Goal: Information Seeking & Learning: Learn about a topic

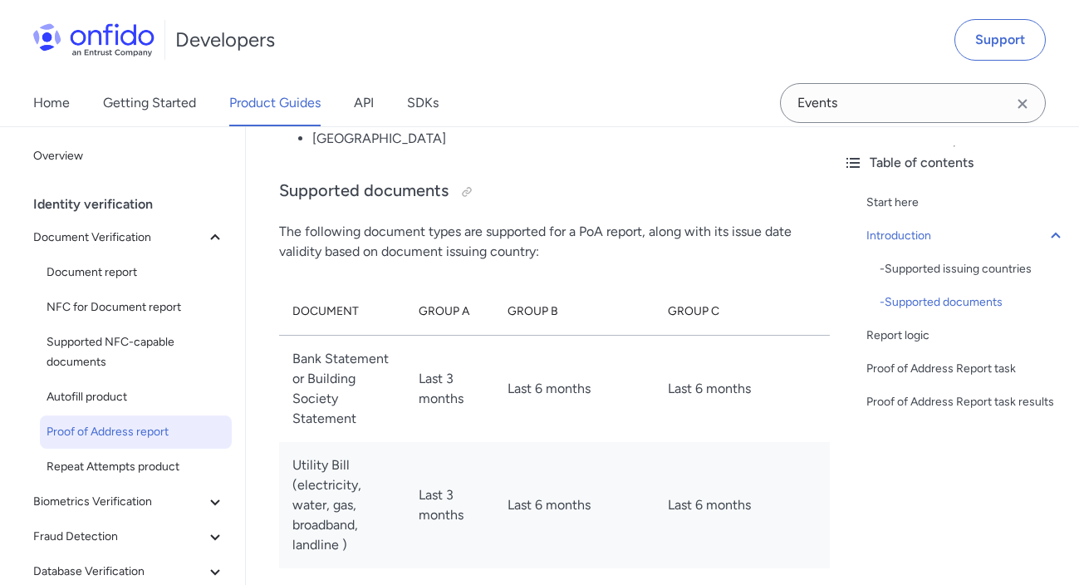
scroll to position [1897, 0]
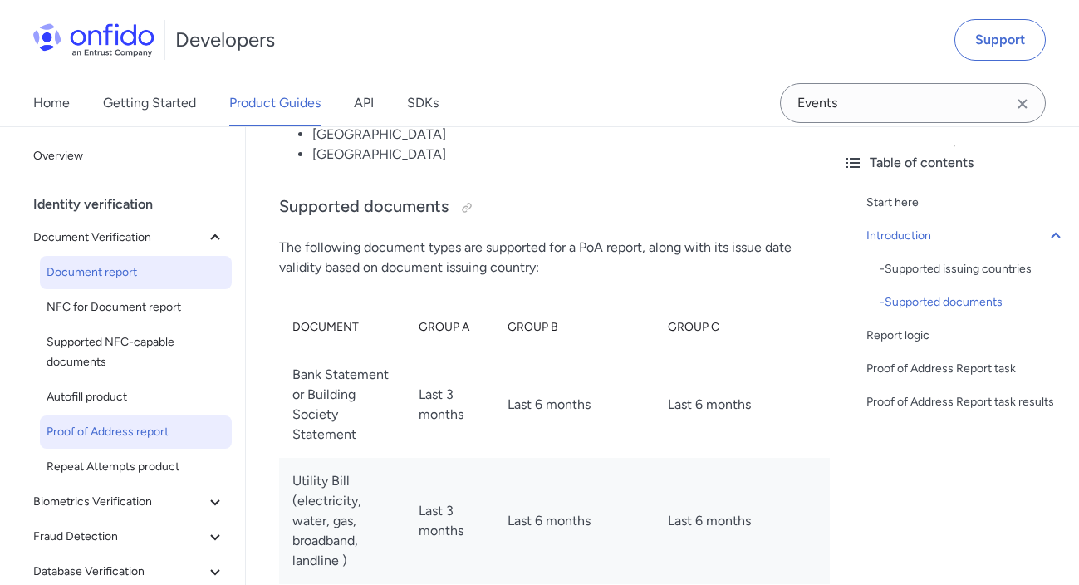
click at [115, 275] on span "Document report" at bounding box center [136, 273] width 179 height 20
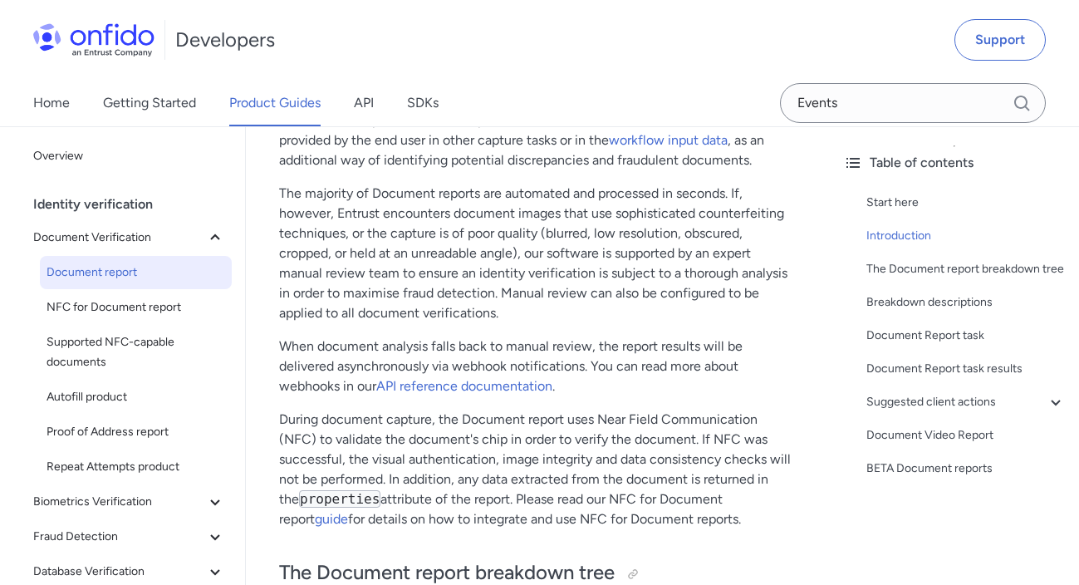
scroll to position [340, 0]
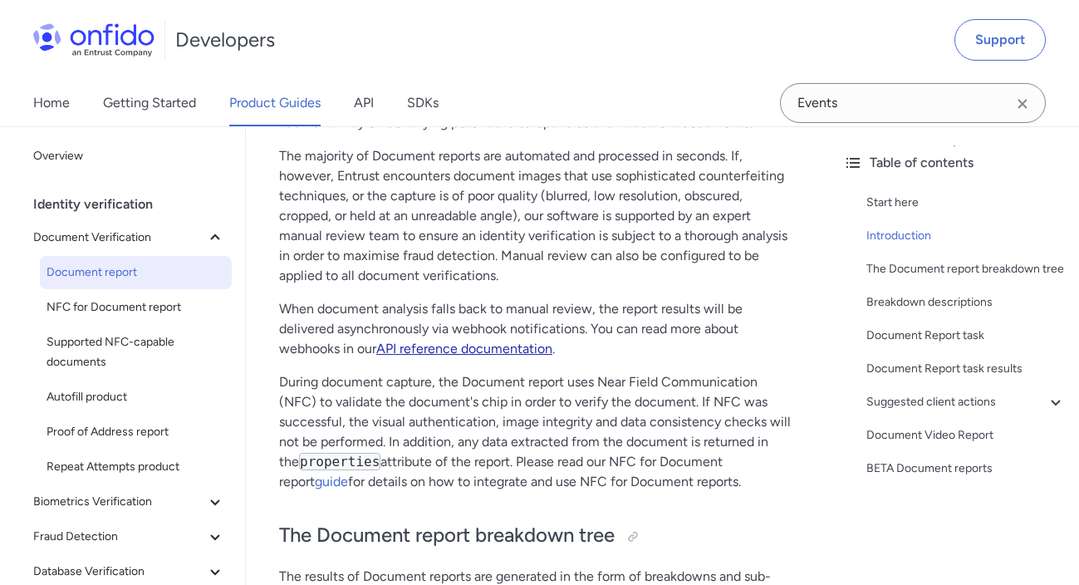
click at [457, 356] on link "API reference documentation" at bounding box center [464, 349] width 176 height 16
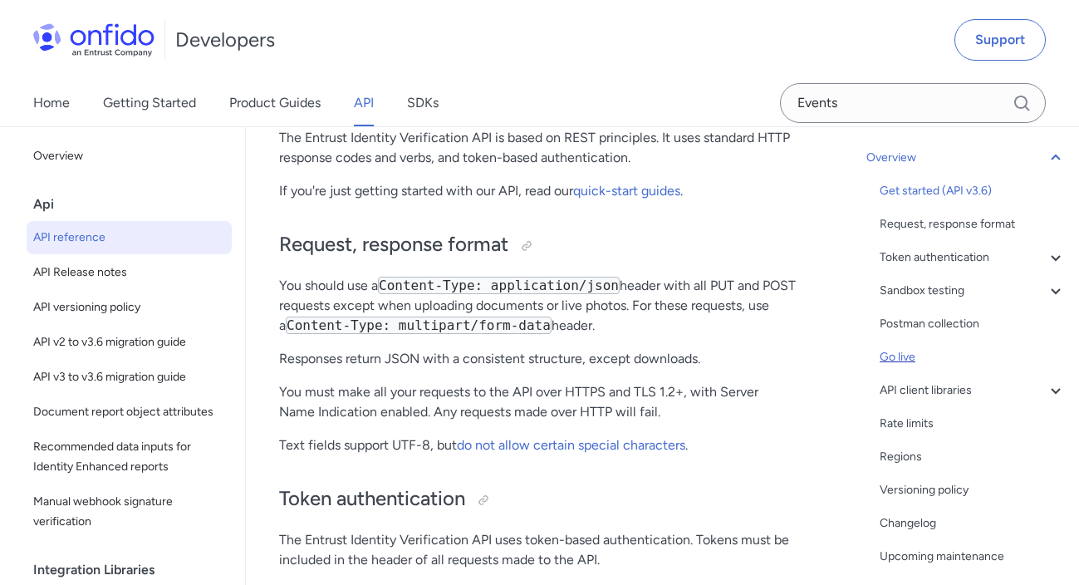
scroll to position [332, 0]
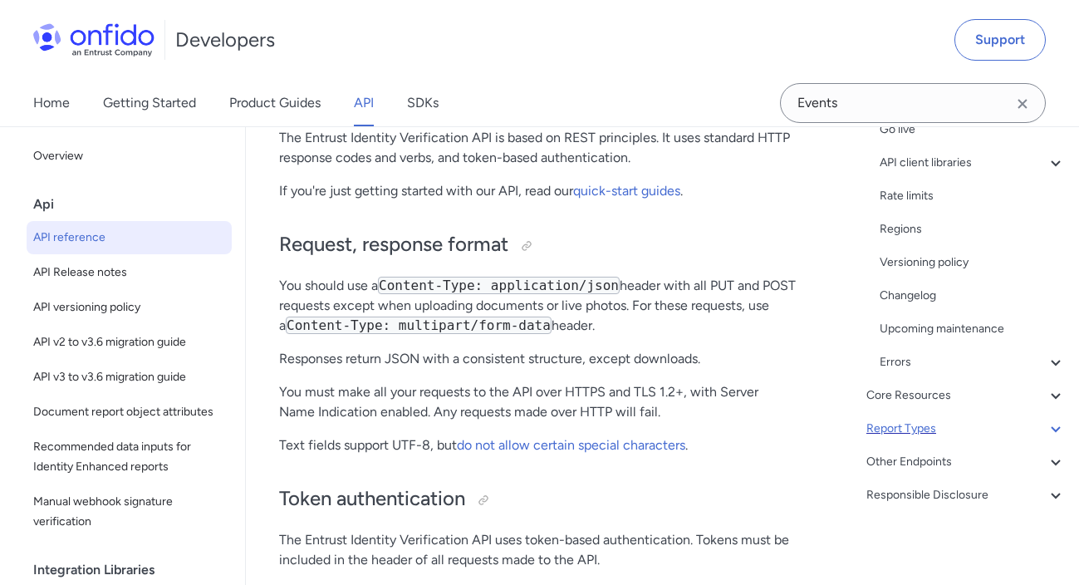
click at [929, 429] on div "Report Types" at bounding box center [965, 429] width 199 height 20
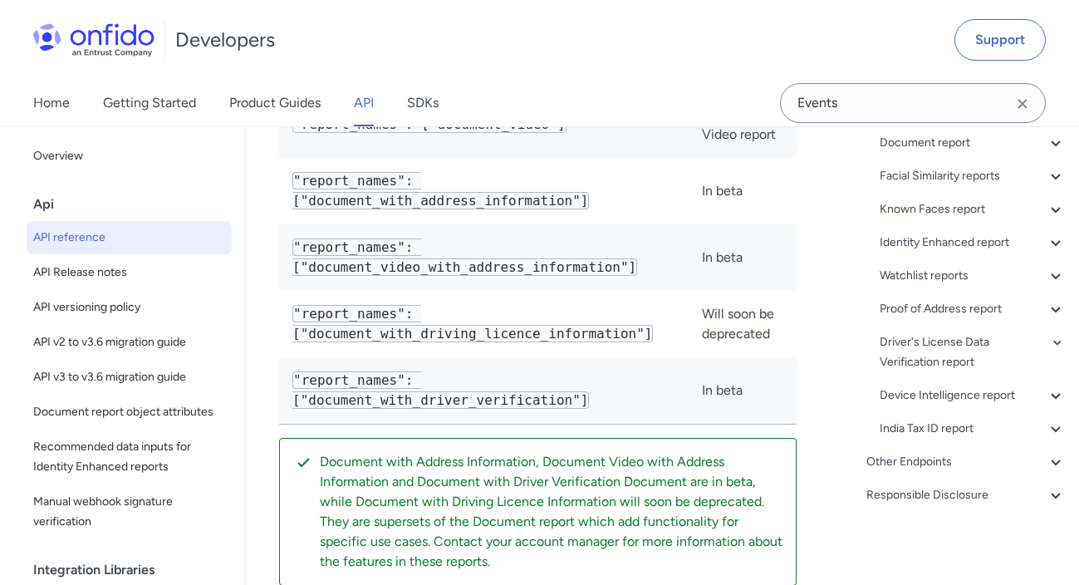
scroll to position [219, 0]
click at [939, 142] on div "Document report" at bounding box center [973, 143] width 186 height 20
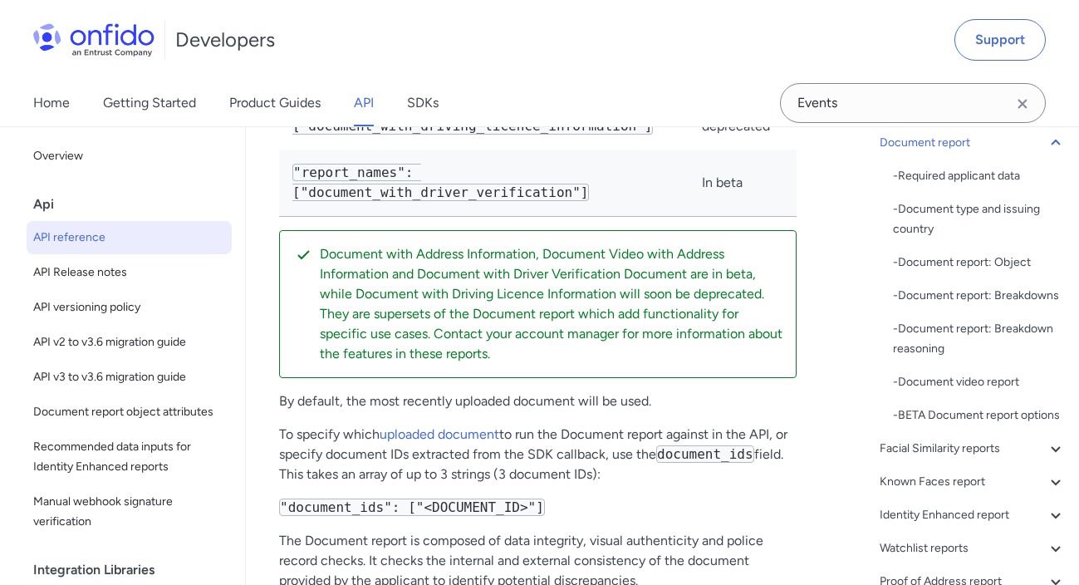
scroll to position [78351, 0]
